Goal: Transaction & Acquisition: Purchase product/service

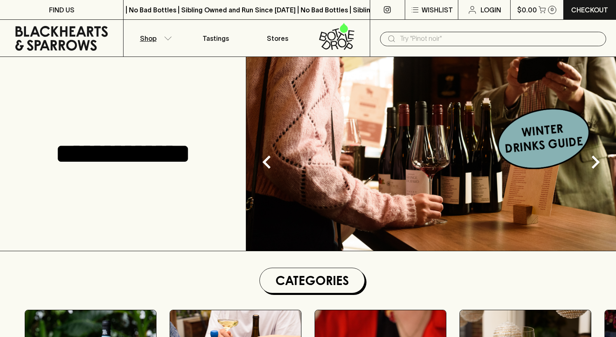
click at [164, 36] on icon "button" at bounding box center [168, 38] width 8 height 4
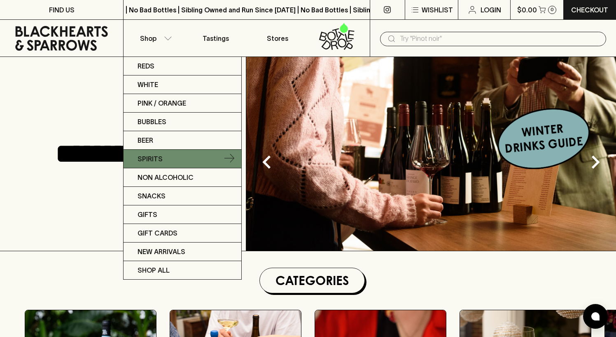
click at [202, 157] on link "Spirits" at bounding box center [183, 159] width 118 height 19
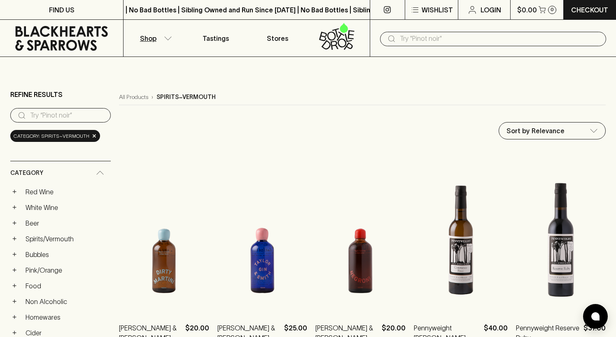
click at [88, 113] on input "search" at bounding box center [67, 115] width 74 height 13
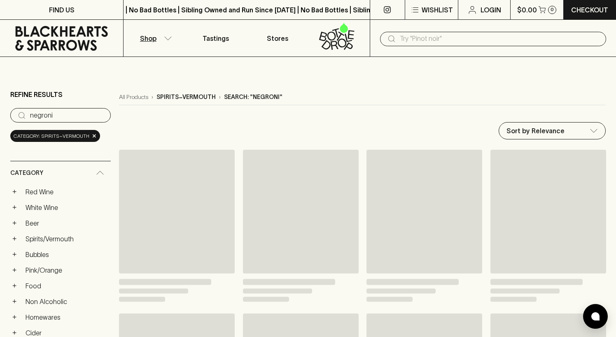
type input "negroni"
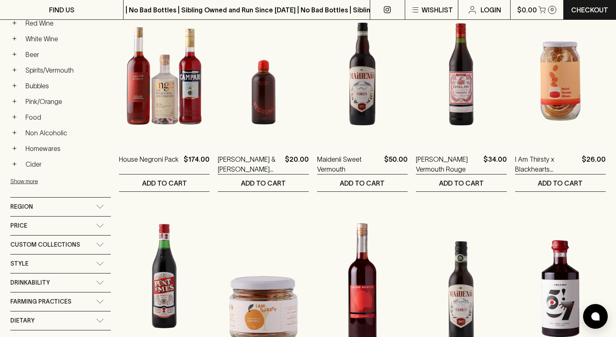
scroll to position [61, 0]
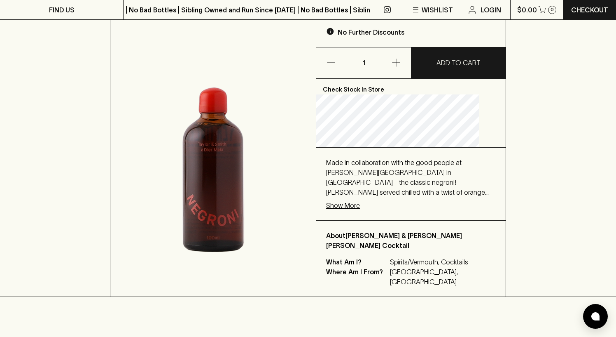
scroll to position [159, 0]
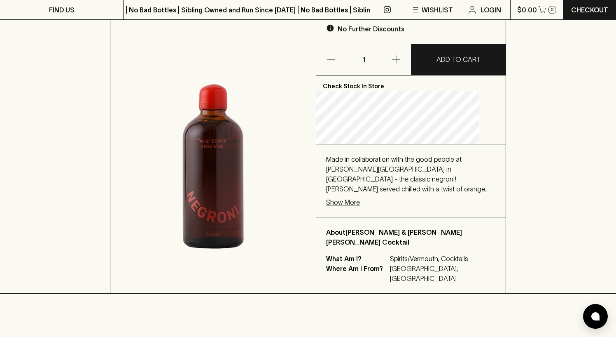
click at [356, 197] on p "Show More" at bounding box center [343, 202] width 34 height 10
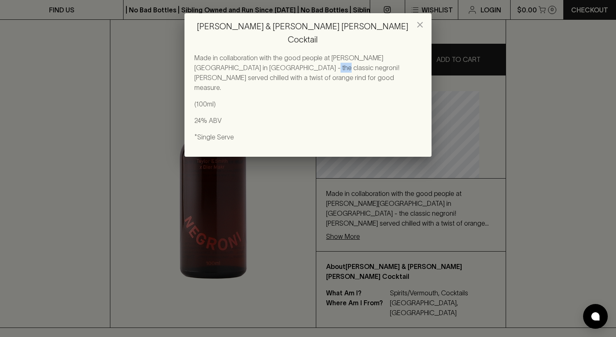
drag, startPoint x: 261, startPoint y: 52, endPoint x: 248, endPoint y: 56, distance: 13.6
click at [248, 56] on p "Made in collaboration with the good people at [PERSON_NAME][GEOGRAPHIC_DATA] in…" at bounding box center [307, 73] width 227 height 40
click at [424, 28] on icon "close" at bounding box center [420, 25] width 10 height 10
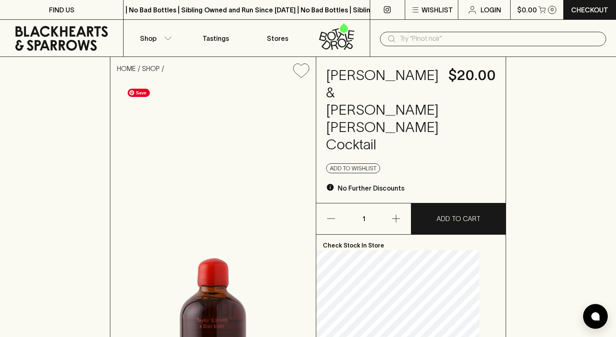
scroll to position [67, 0]
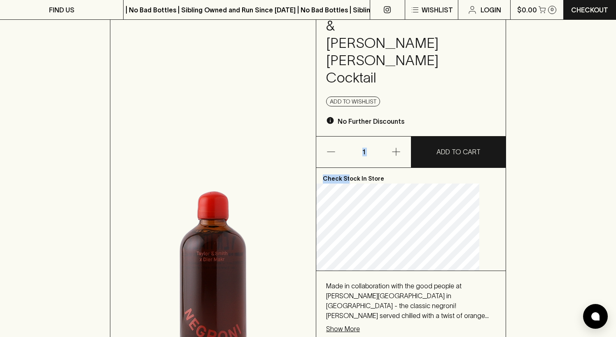
drag, startPoint x: 362, startPoint y: 148, endPoint x: 354, endPoint y: 126, distance: 23.6
click at [354, 126] on div "HOME SHOP [PERSON_NAME] & [PERSON_NAME] [PERSON_NAME] Cocktail $20.00 Add to wi…" at bounding box center [308, 204] width 396 height 429
